Goal: Feedback & Contribution: Leave review/rating

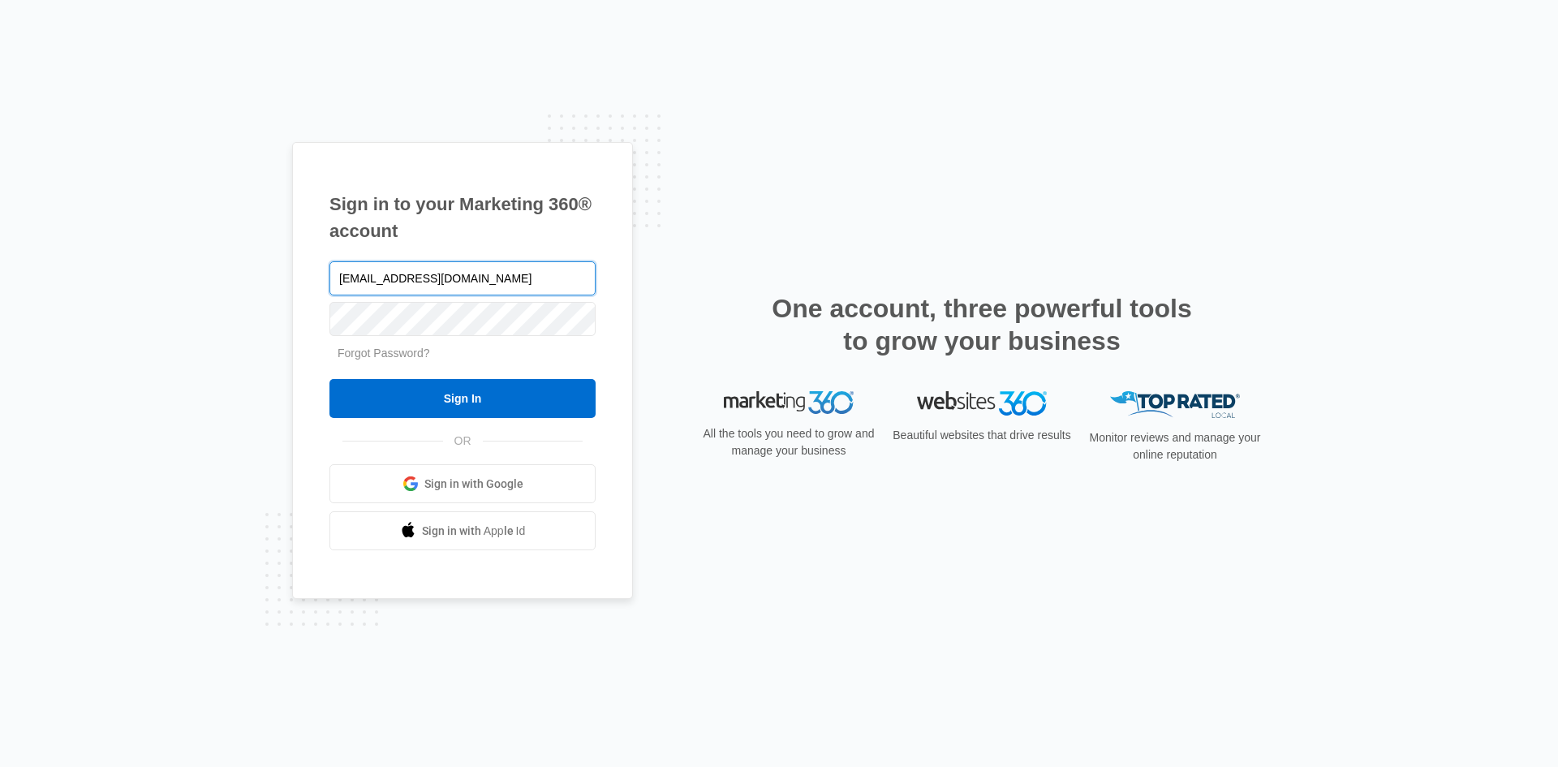
type input "[EMAIL_ADDRESS][DOMAIN_NAME]"
click at [329, 379] on input "Sign In" at bounding box center [462, 398] width 266 height 39
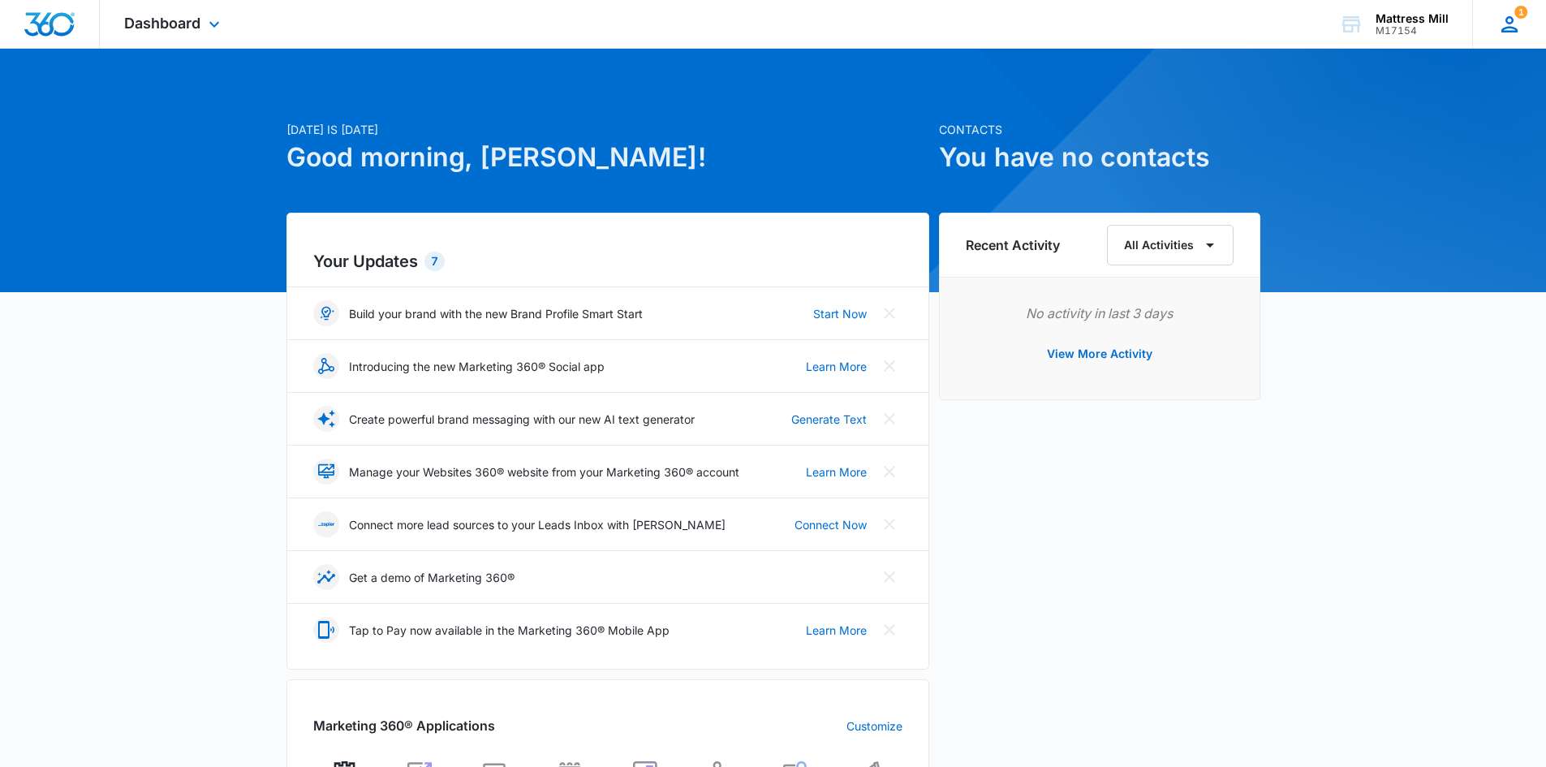
click at [1515, 23] on icon at bounding box center [1509, 24] width 24 height 24
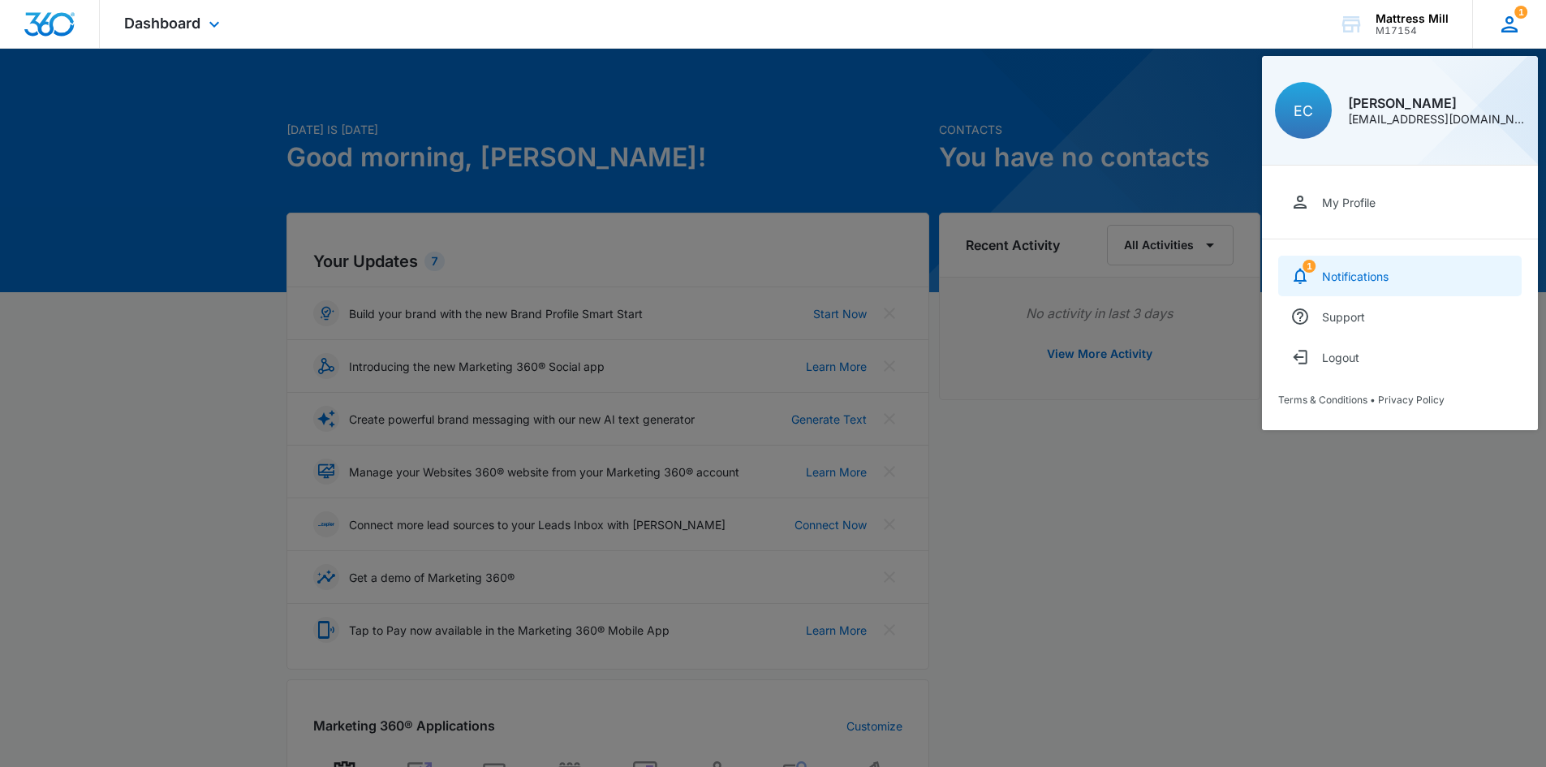
click at [1330, 273] on div "Notifications" at bounding box center [1355, 276] width 67 height 14
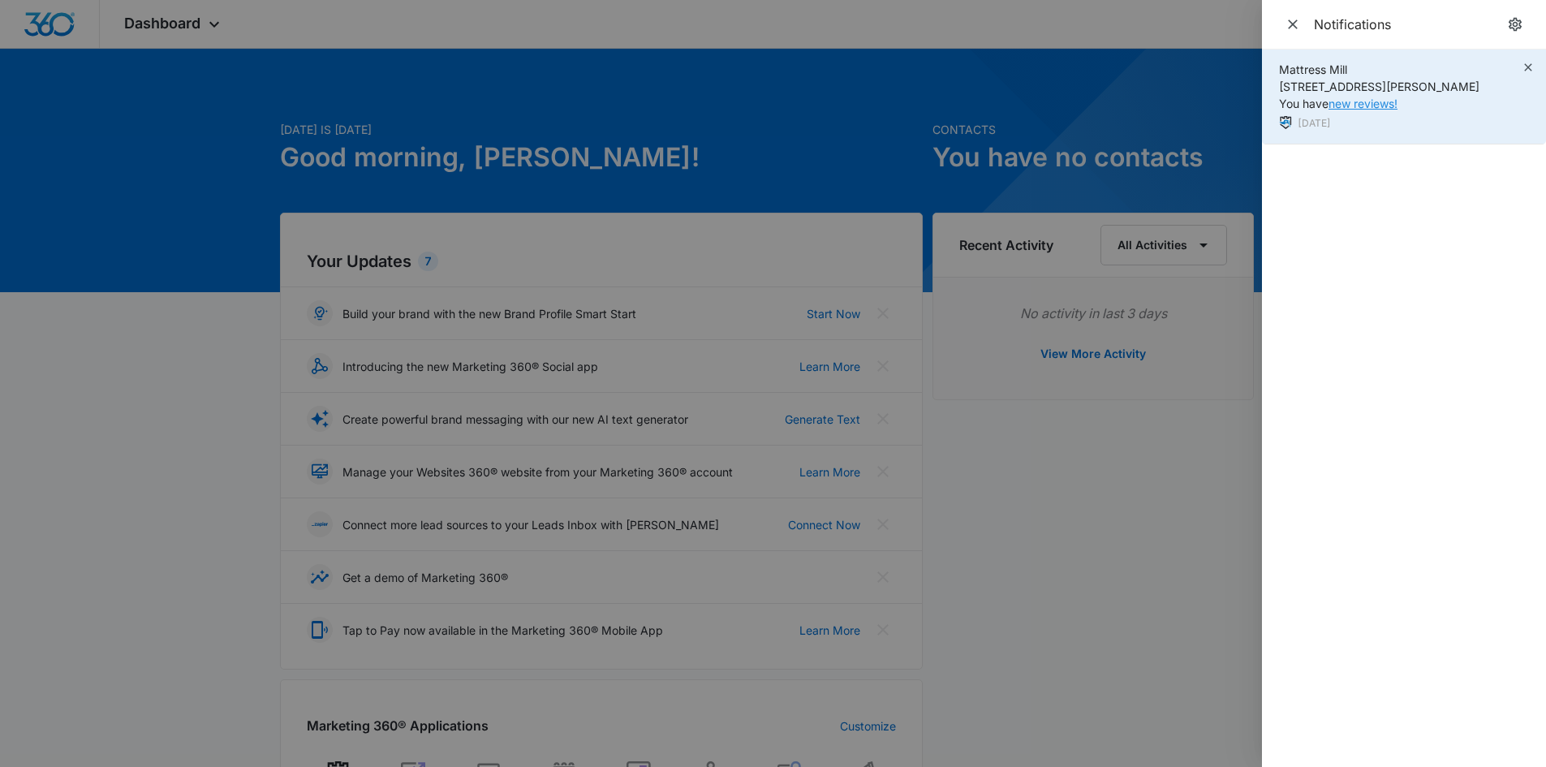
click at [1362, 104] on link "new reviews!" at bounding box center [1362, 104] width 69 height 14
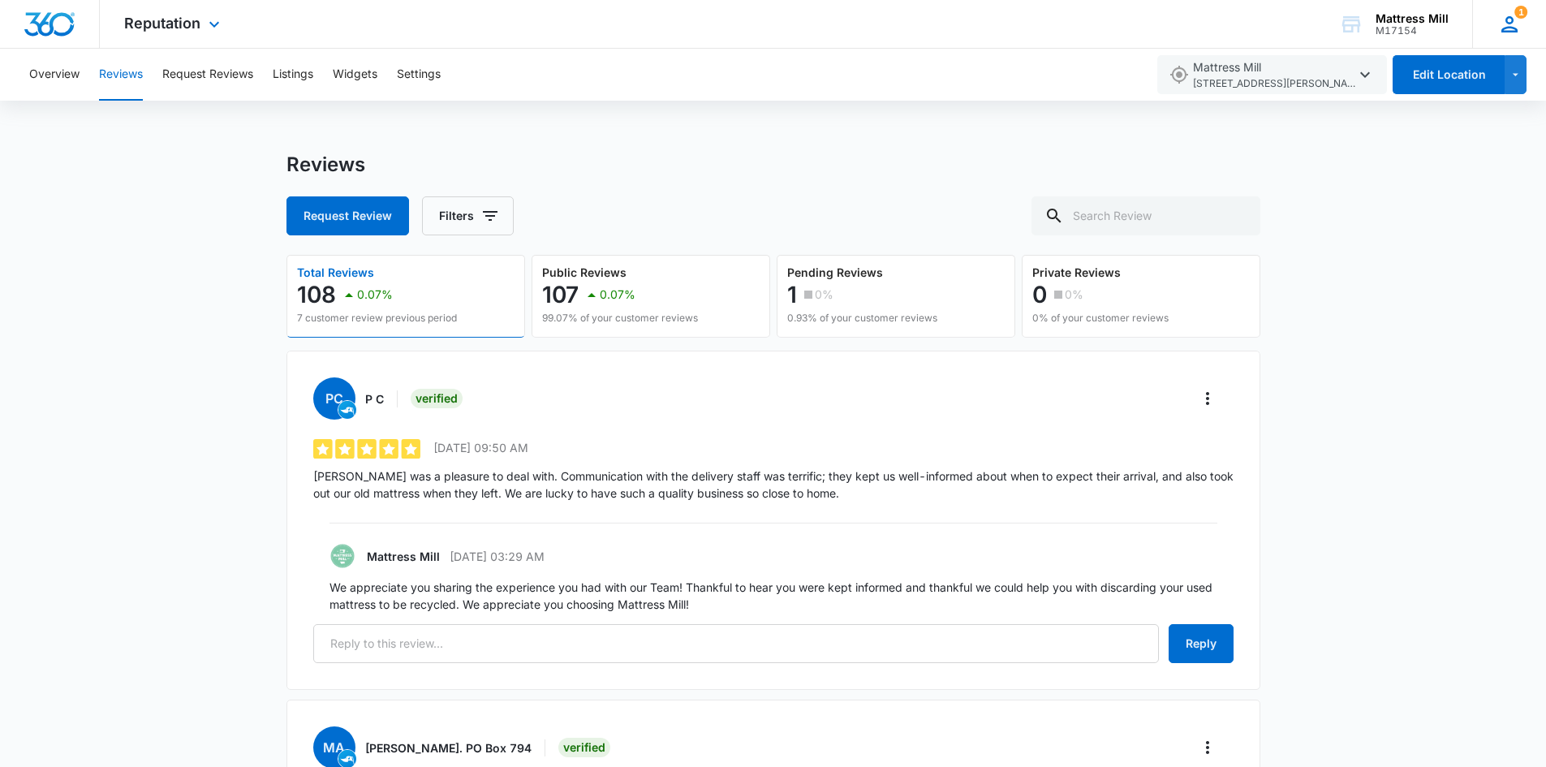
click at [1522, 17] on span "1" at bounding box center [1520, 12] width 13 height 13
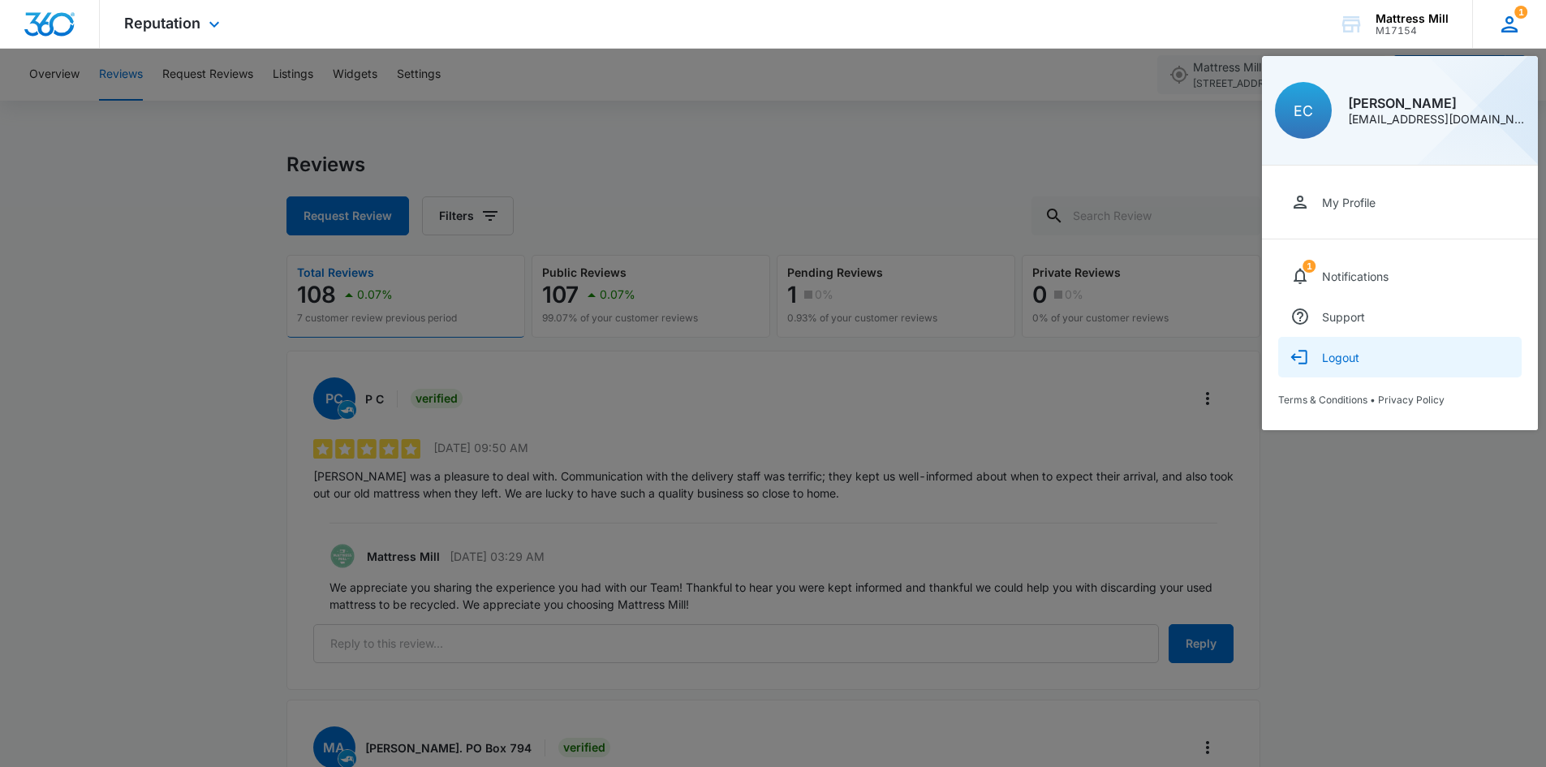
click at [1322, 355] on div "Logout" at bounding box center [1340, 358] width 37 height 14
